Goal: Transaction & Acquisition: Purchase product/service

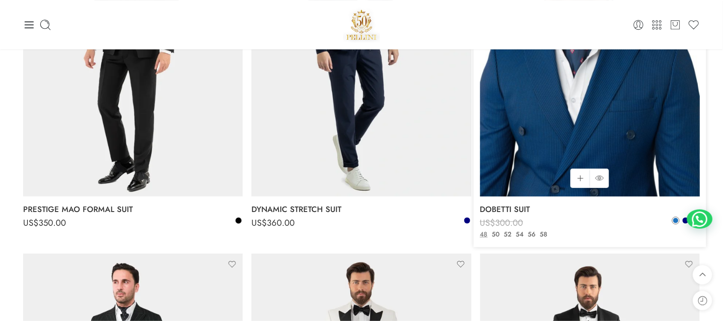
scroll to position [911, 0]
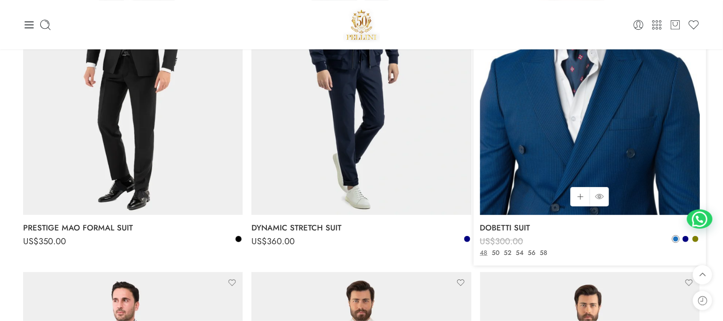
click at [591, 103] on img at bounding box center [590, 67] width 220 height 293
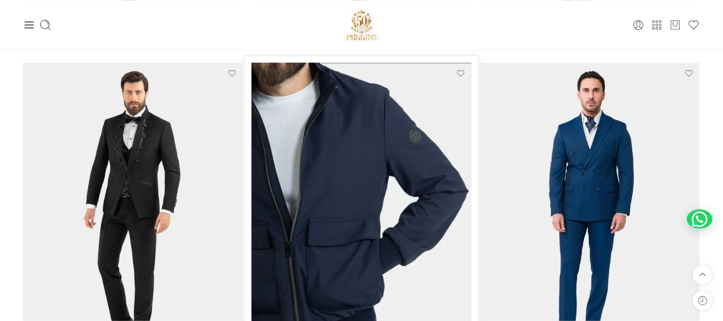
scroll to position [750, 0]
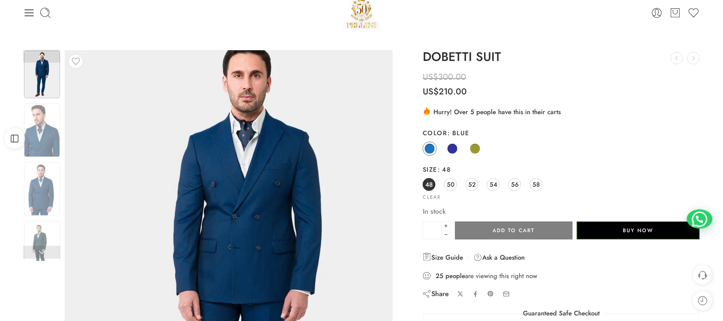
scroll to position [54, 0]
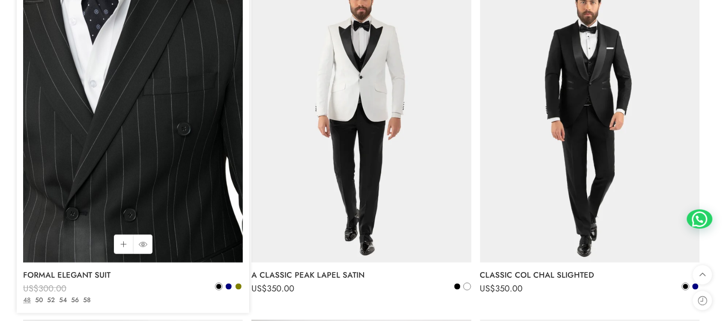
scroll to position [1232, 0]
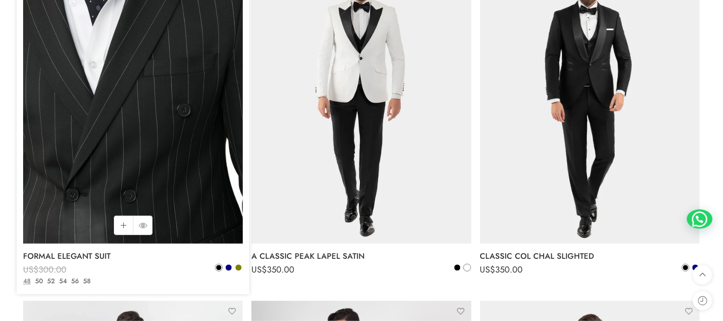
click at [155, 156] on img at bounding box center [133, 96] width 220 height 293
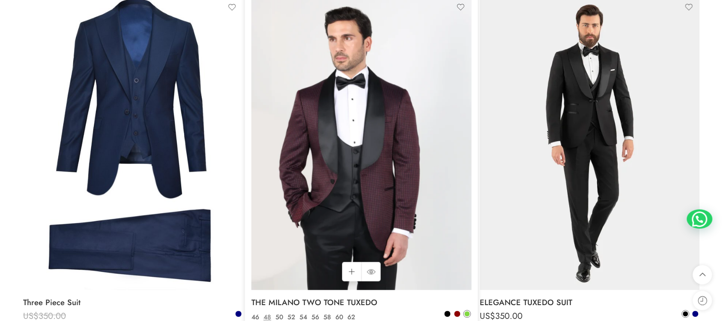
scroll to position [2250, 0]
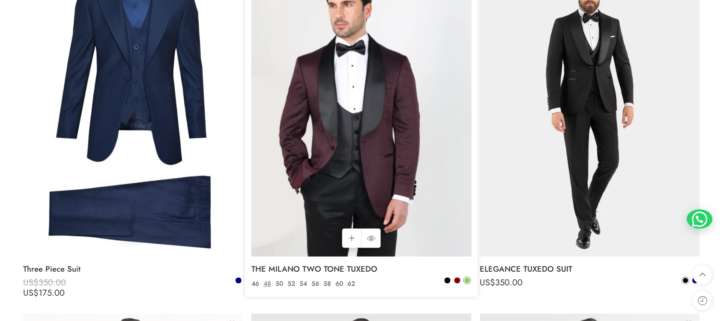
click at [396, 164] on img at bounding box center [362, 109] width 220 height 293
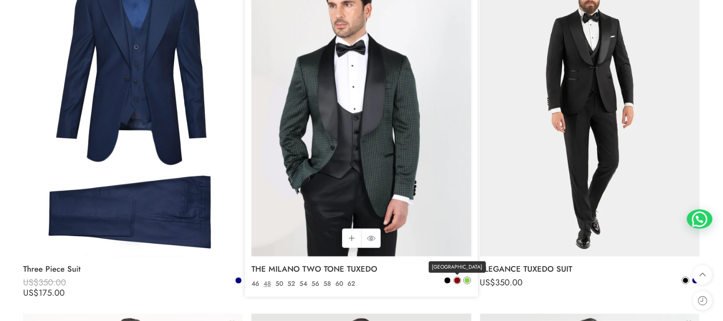
click at [455, 279] on span at bounding box center [458, 280] width 6 height 6
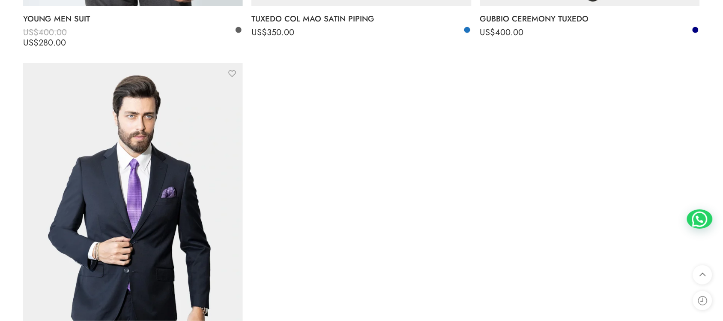
scroll to position [3268, 0]
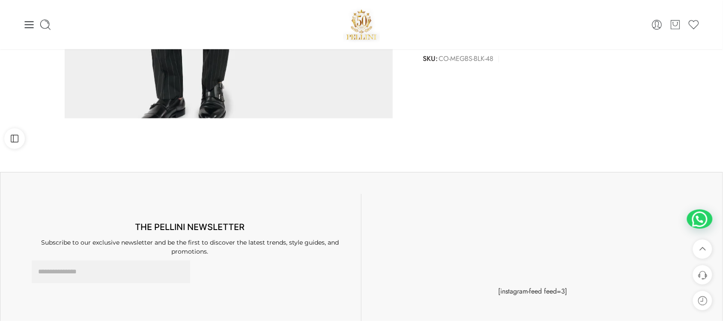
scroll to position [107, 0]
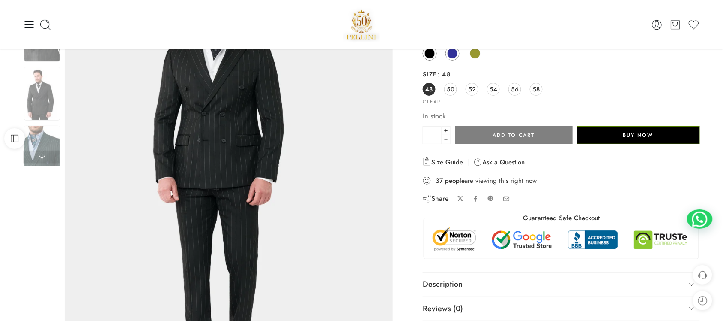
click at [452, 57] on span at bounding box center [452, 53] width 11 height 11
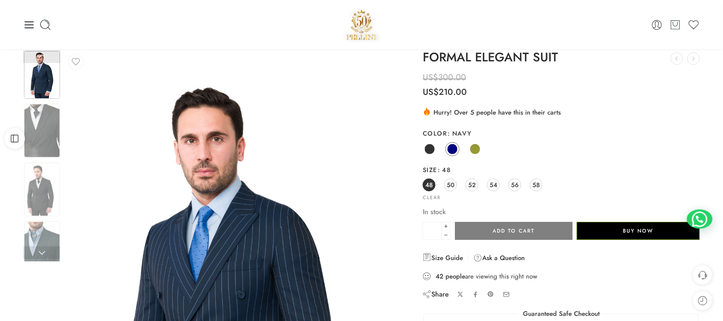
scroll to position [0, 0]
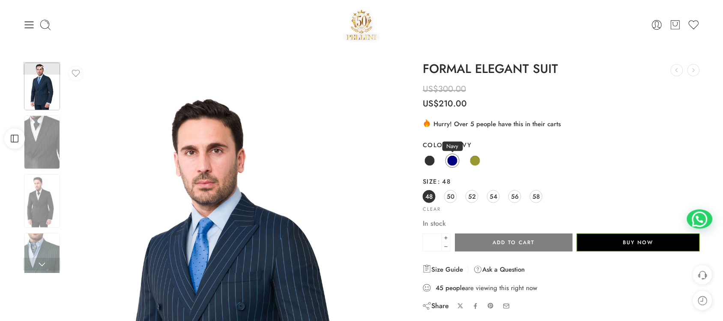
click at [455, 164] on span at bounding box center [452, 160] width 11 height 11
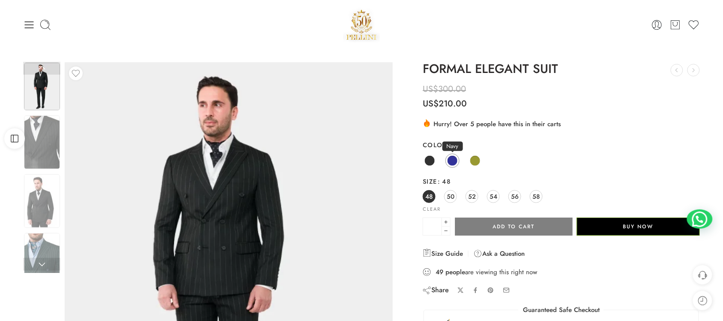
click at [448, 163] on span at bounding box center [452, 160] width 11 height 11
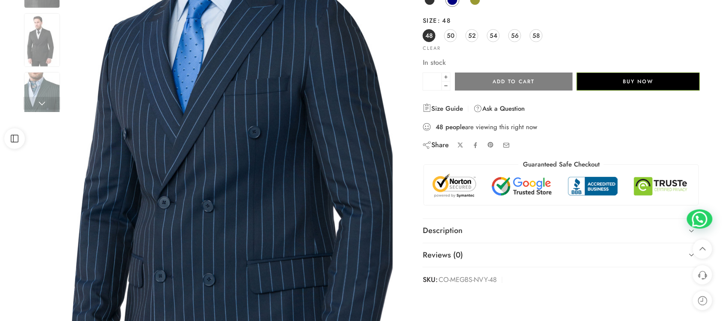
scroll to position [107, 0]
